Goal: Check status: Check status

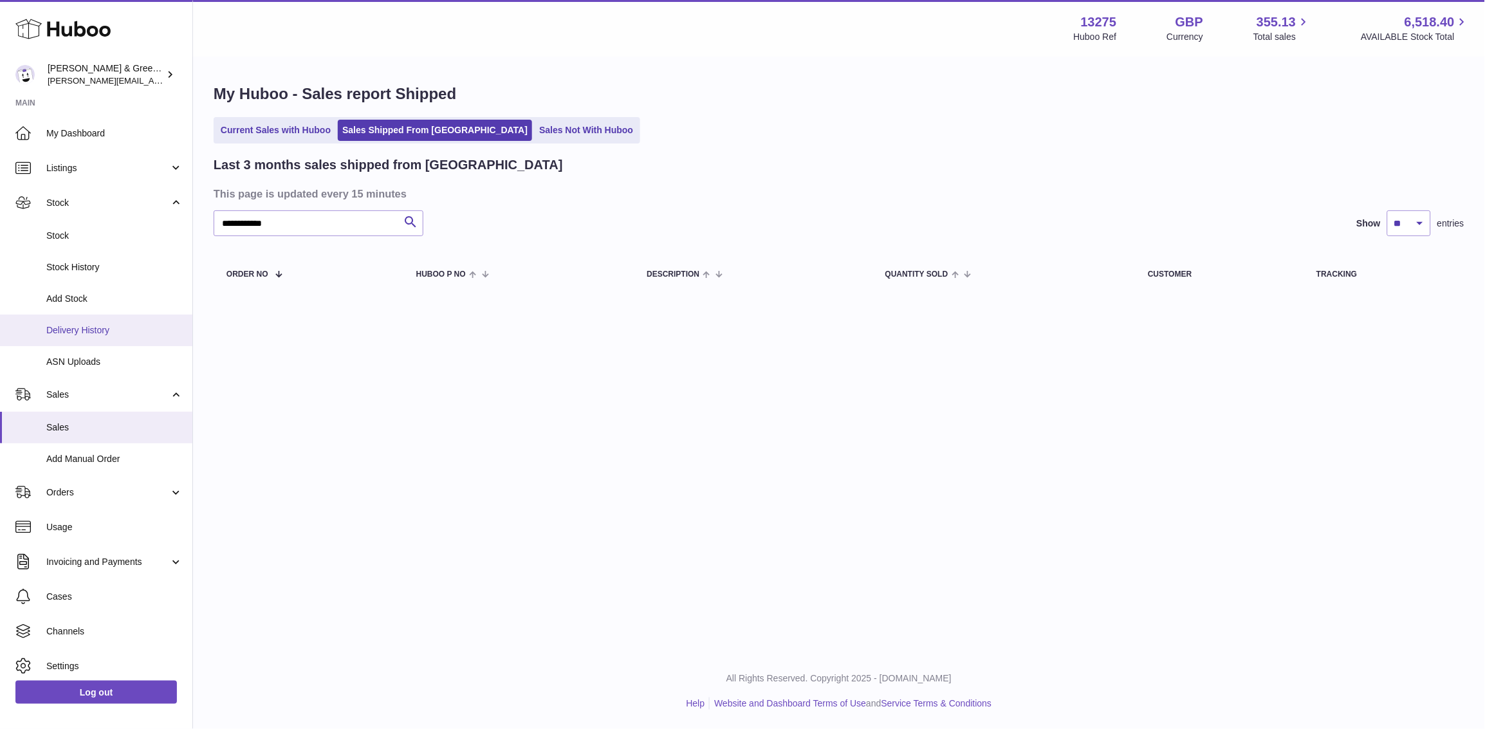
click at [89, 321] on link "Delivery History" at bounding box center [96, 331] width 192 height 32
click at [79, 338] on link "Delivery History" at bounding box center [96, 331] width 192 height 32
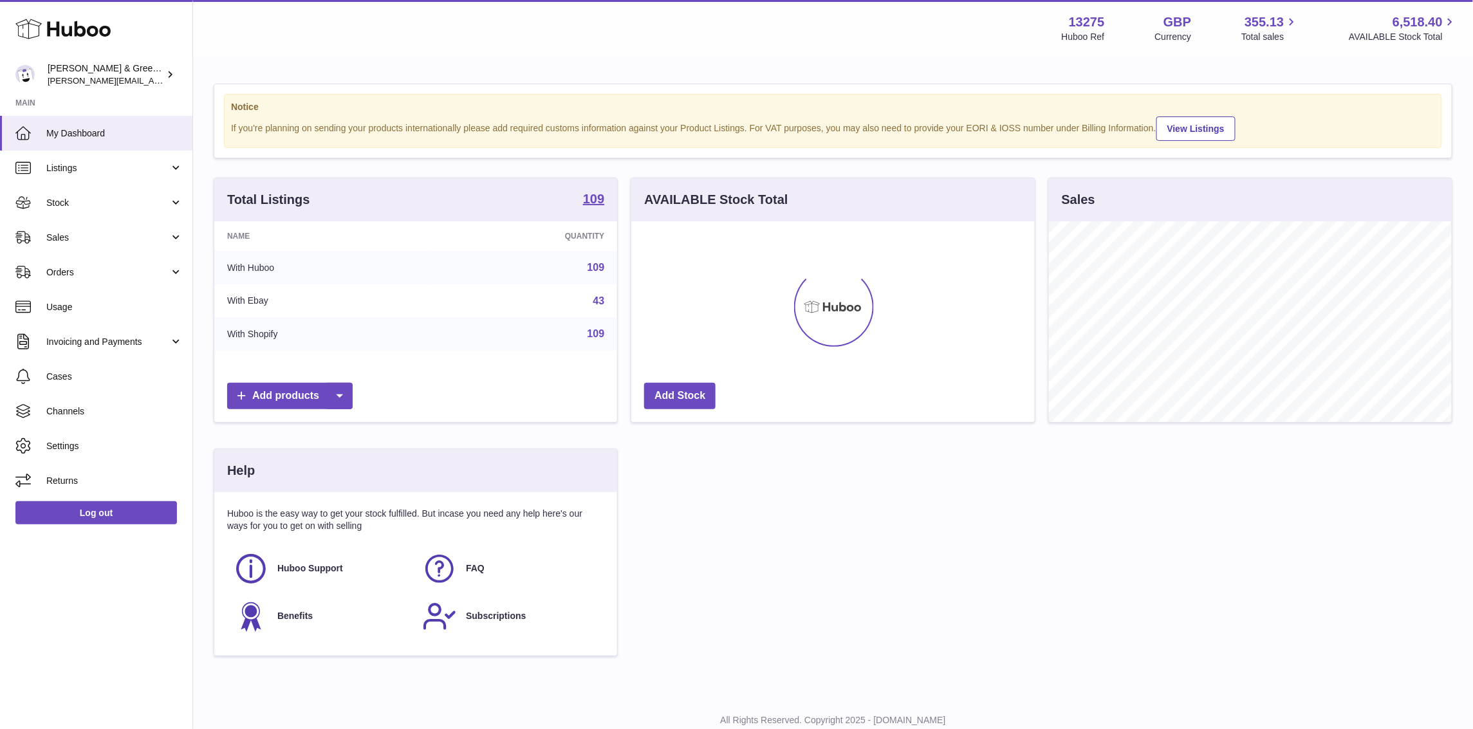
scroll to position [200, 403]
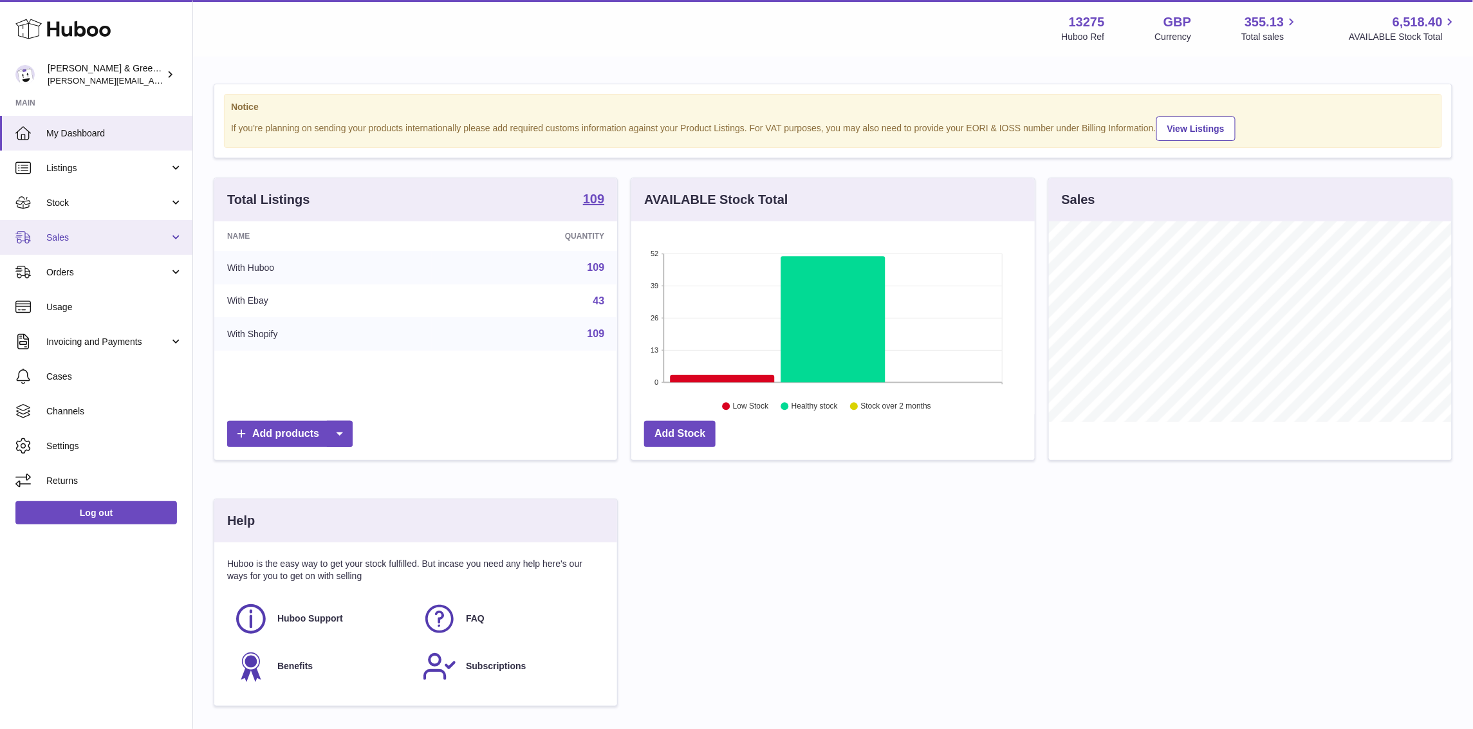
click at [124, 248] on link "Sales" at bounding box center [96, 237] width 192 height 35
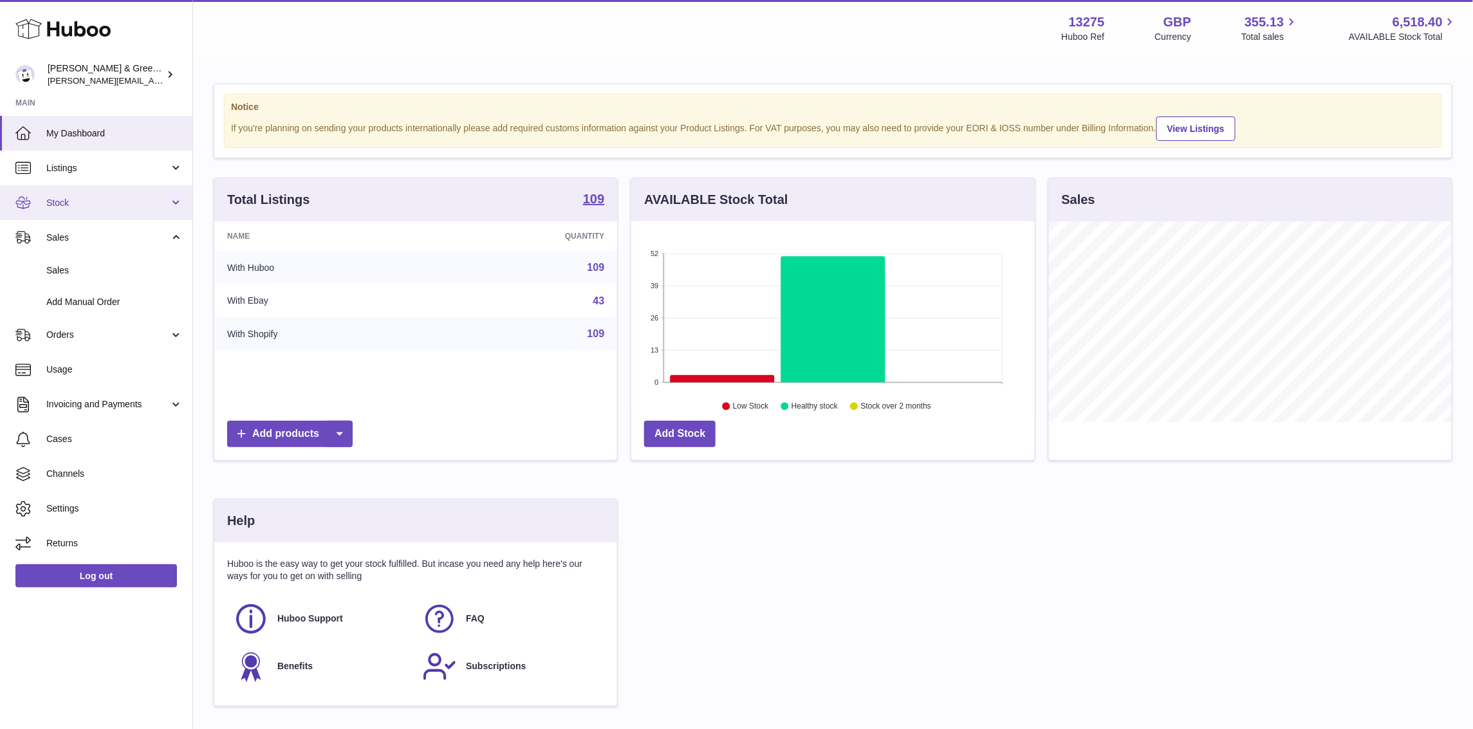
click at [145, 198] on span "Stock" at bounding box center [107, 203] width 123 height 12
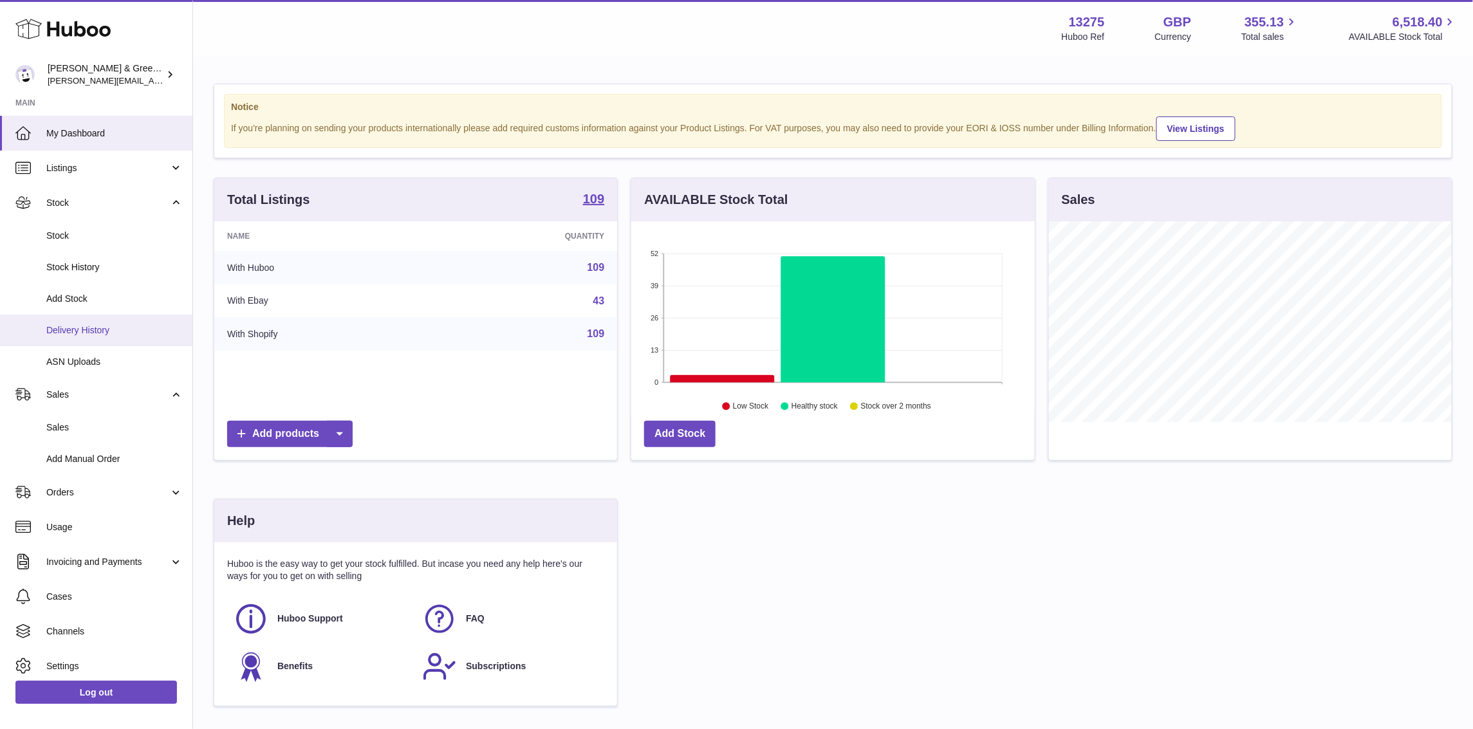
click at [119, 318] on link "Delivery History" at bounding box center [96, 331] width 192 height 32
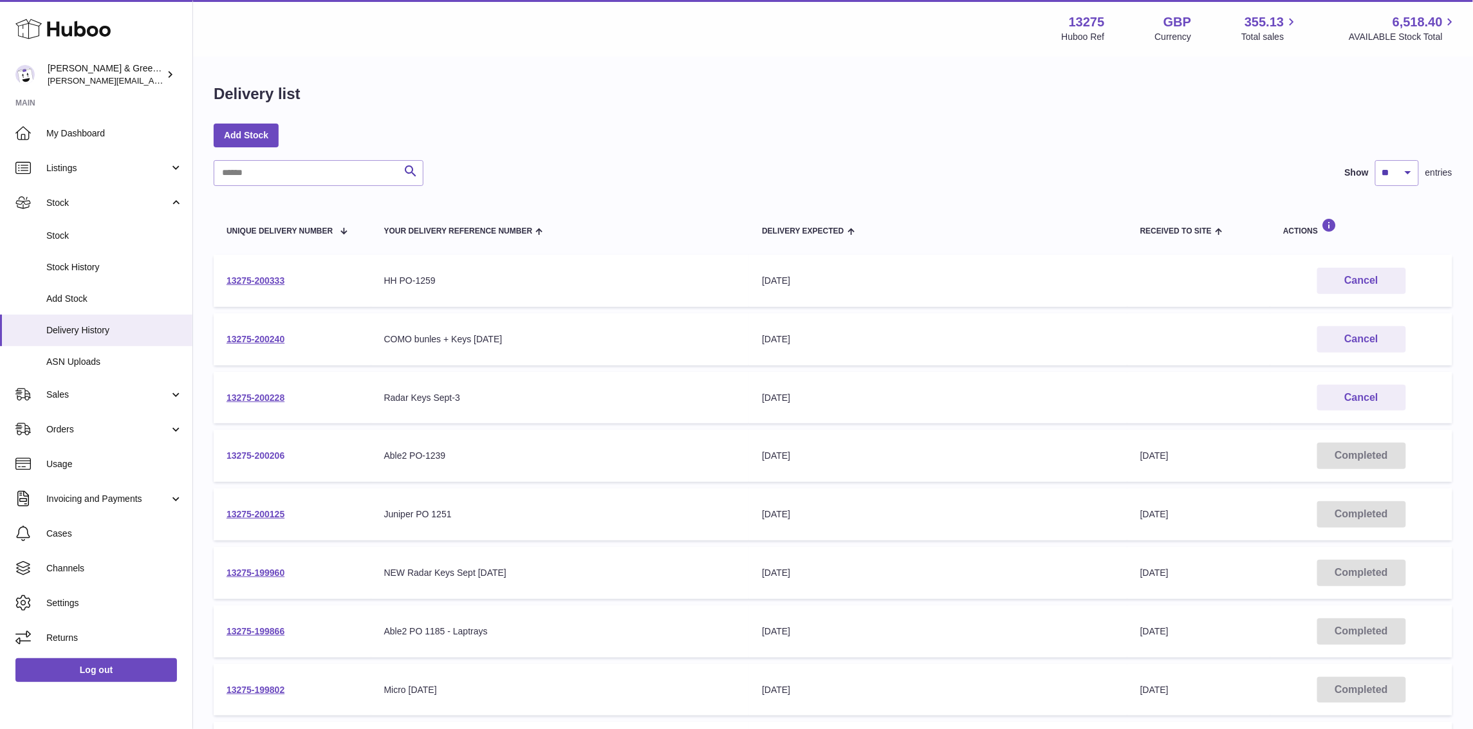
click at [266, 459] on link "13275-200206" at bounding box center [256, 455] width 58 height 10
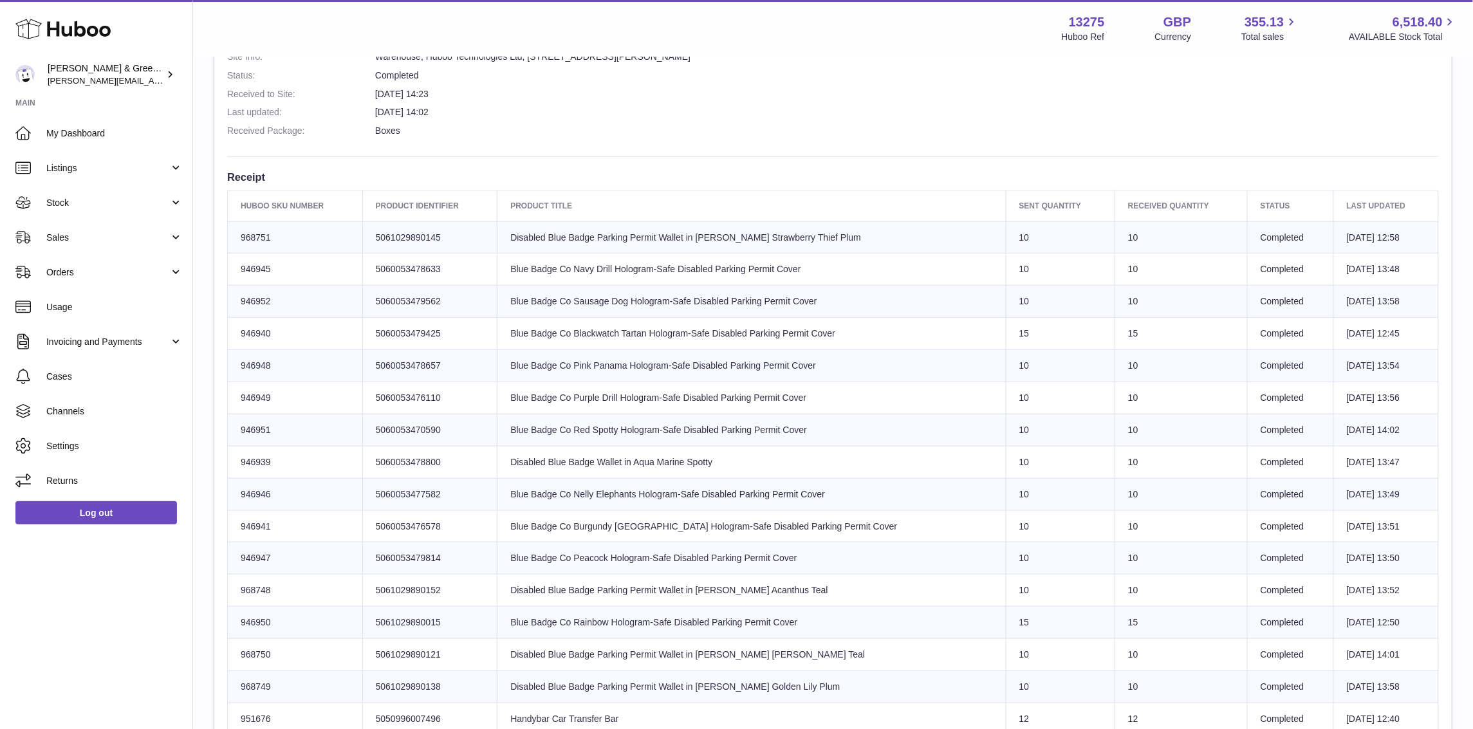
scroll to position [402, 0]
